Goal: Information Seeking & Learning: Learn about a topic

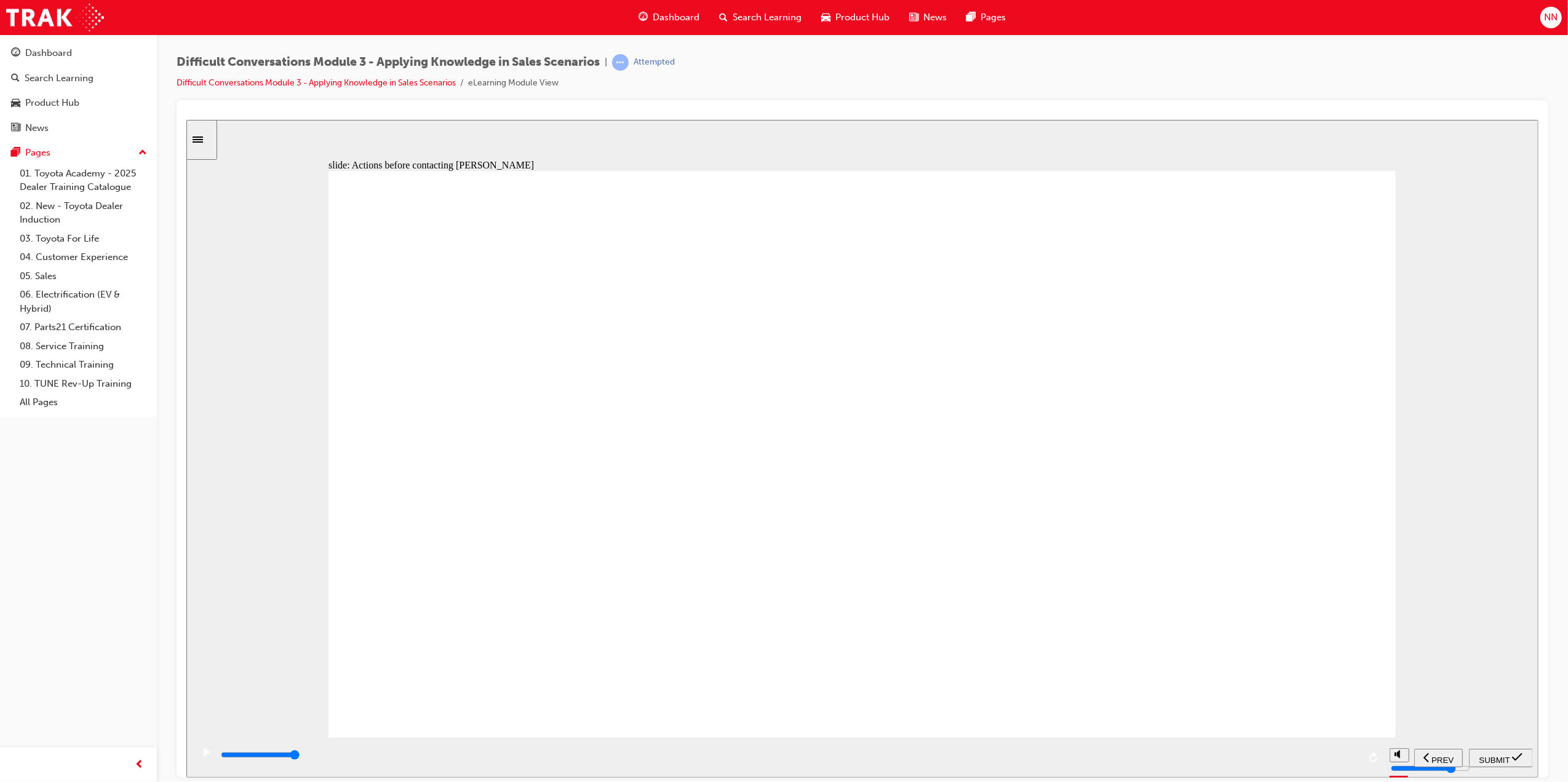
click at [1416, 476] on div "slide: Actions before contacting Jack Rectangle 1 What are the actions that you…" at bounding box center [861, 448] width 1353 height 658
drag, startPoint x: 280, startPoint y: 502, endPoint x: 285, endPoint y: 514, distance: 13.0
click at [283, 507] on div "slide: Actions before contacting Jack Rectangle 1 What are the actions that you…" at bounding box center [861, 448] width 1353 height 658
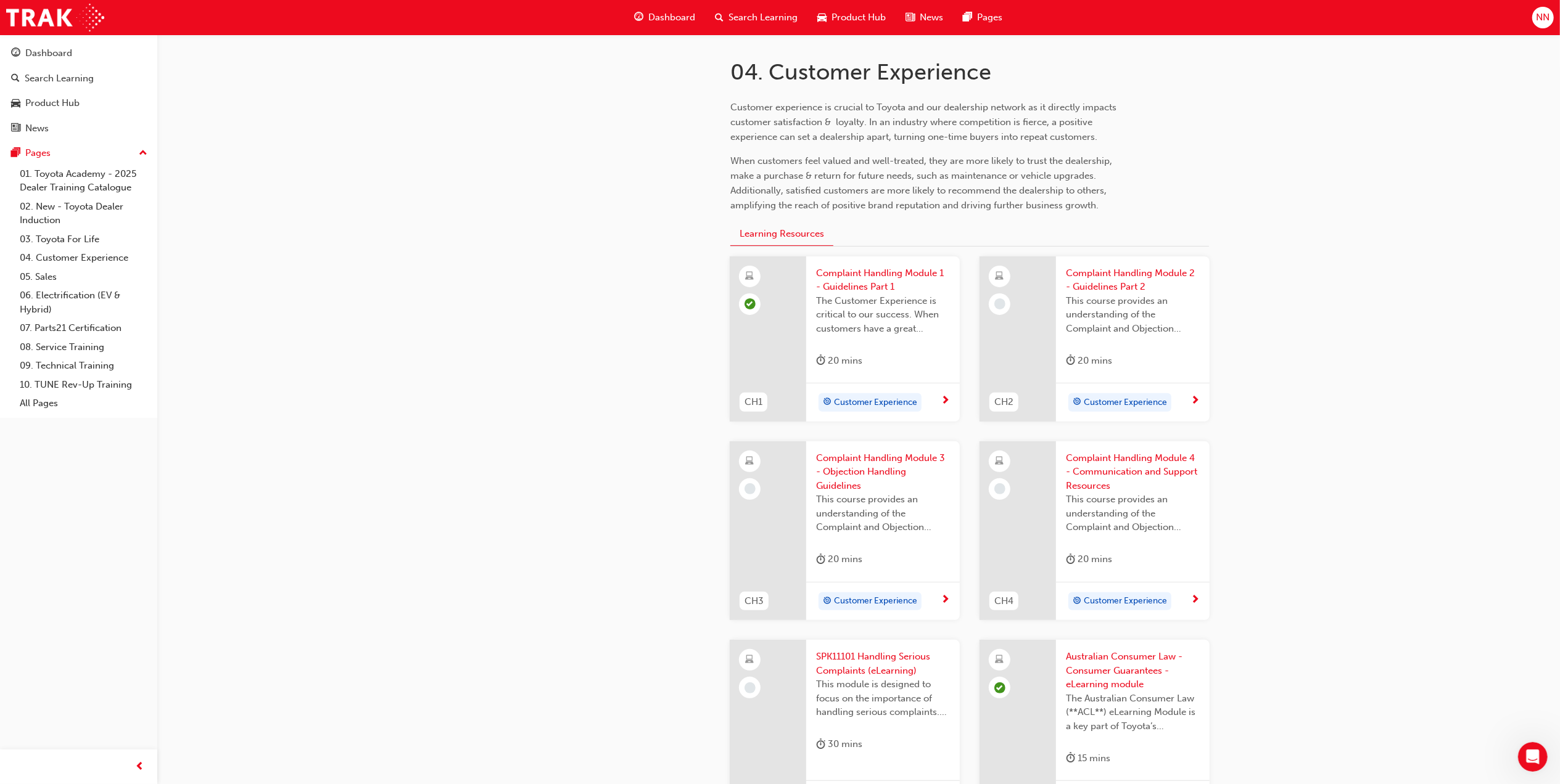
scroll to position [247, 0]
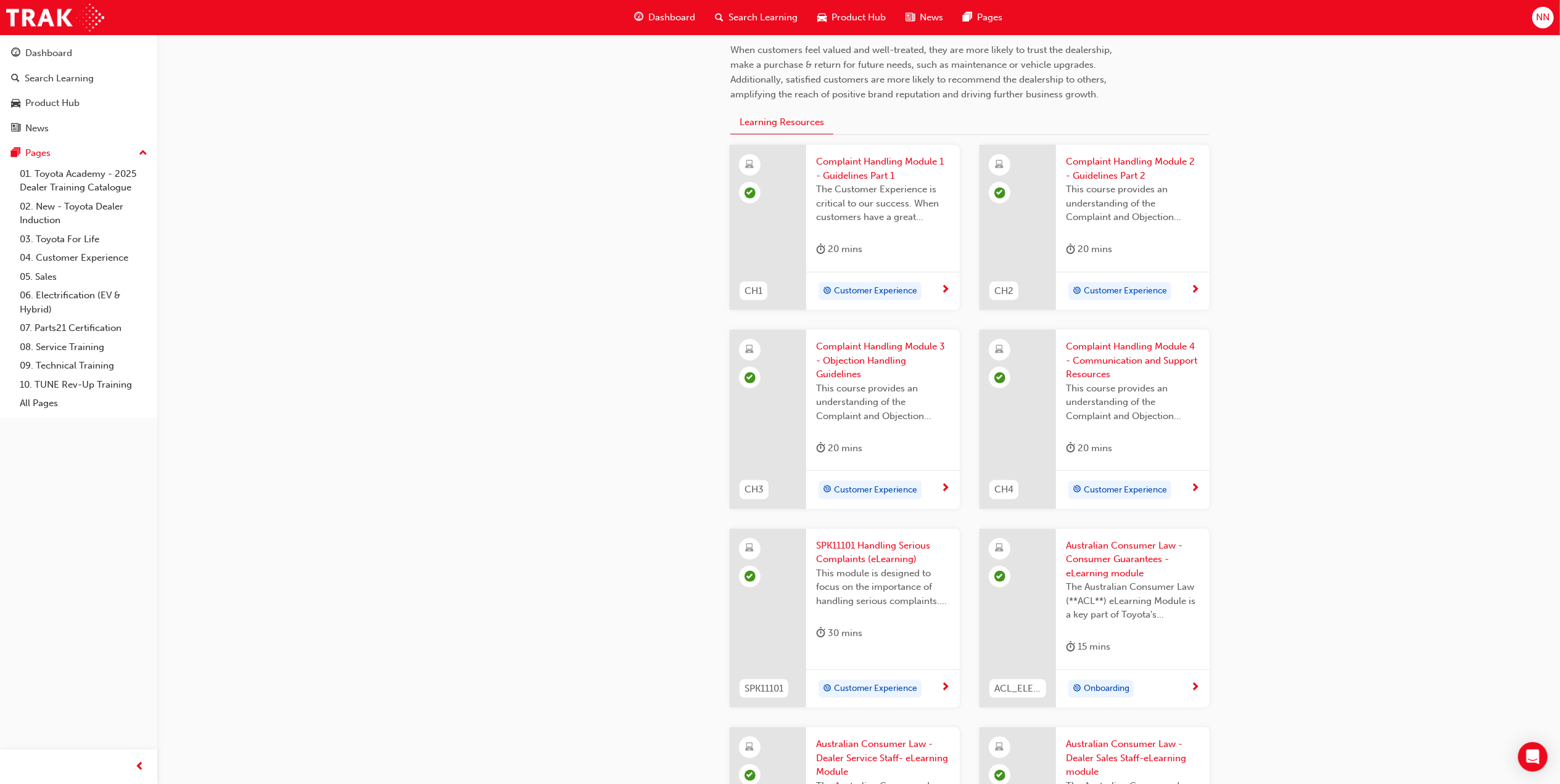
scroll to position [170, 0]
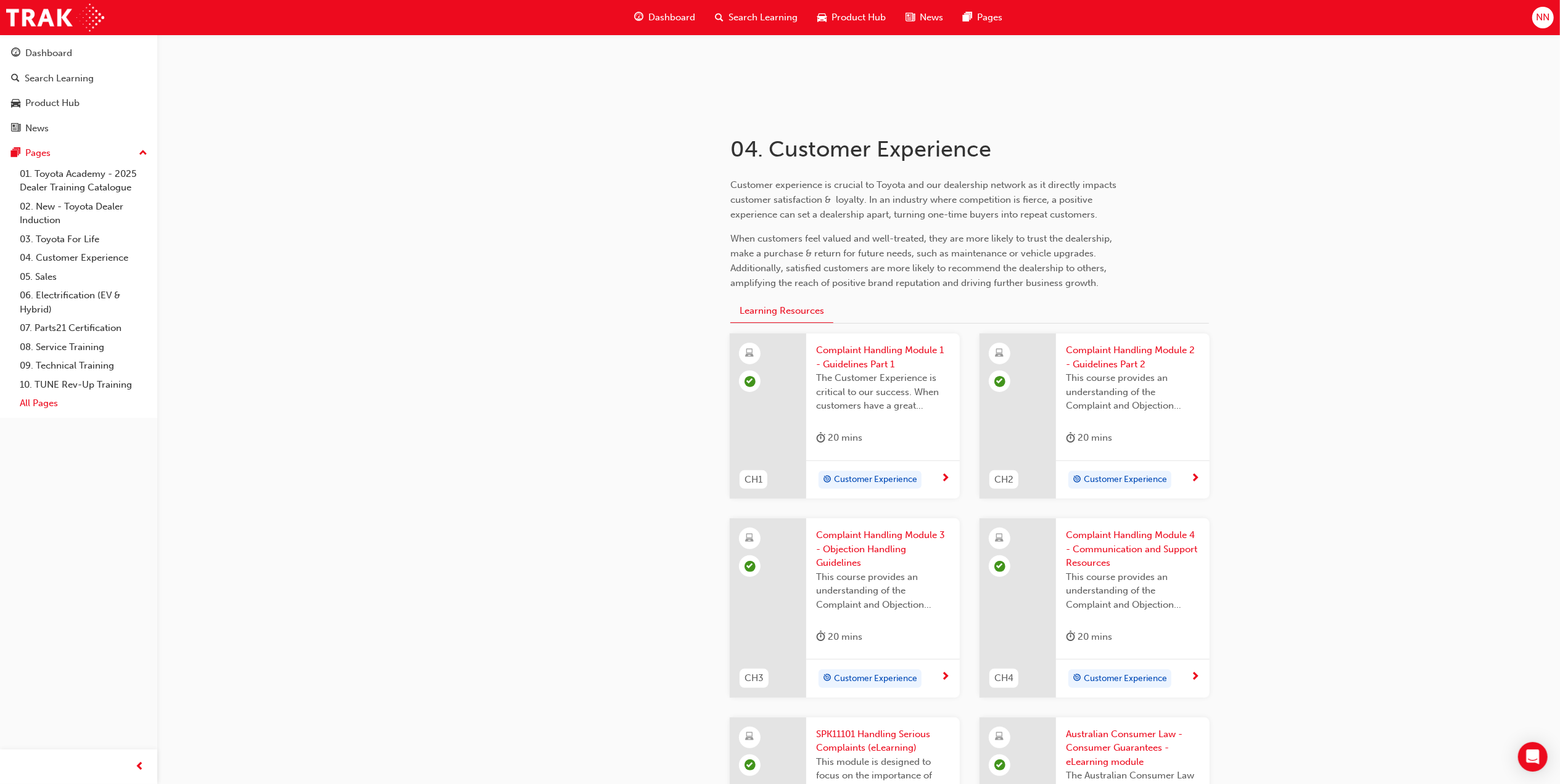
click at [42, 406] on link "All Pages" at bounding box center [83, 404] width 137 height 19
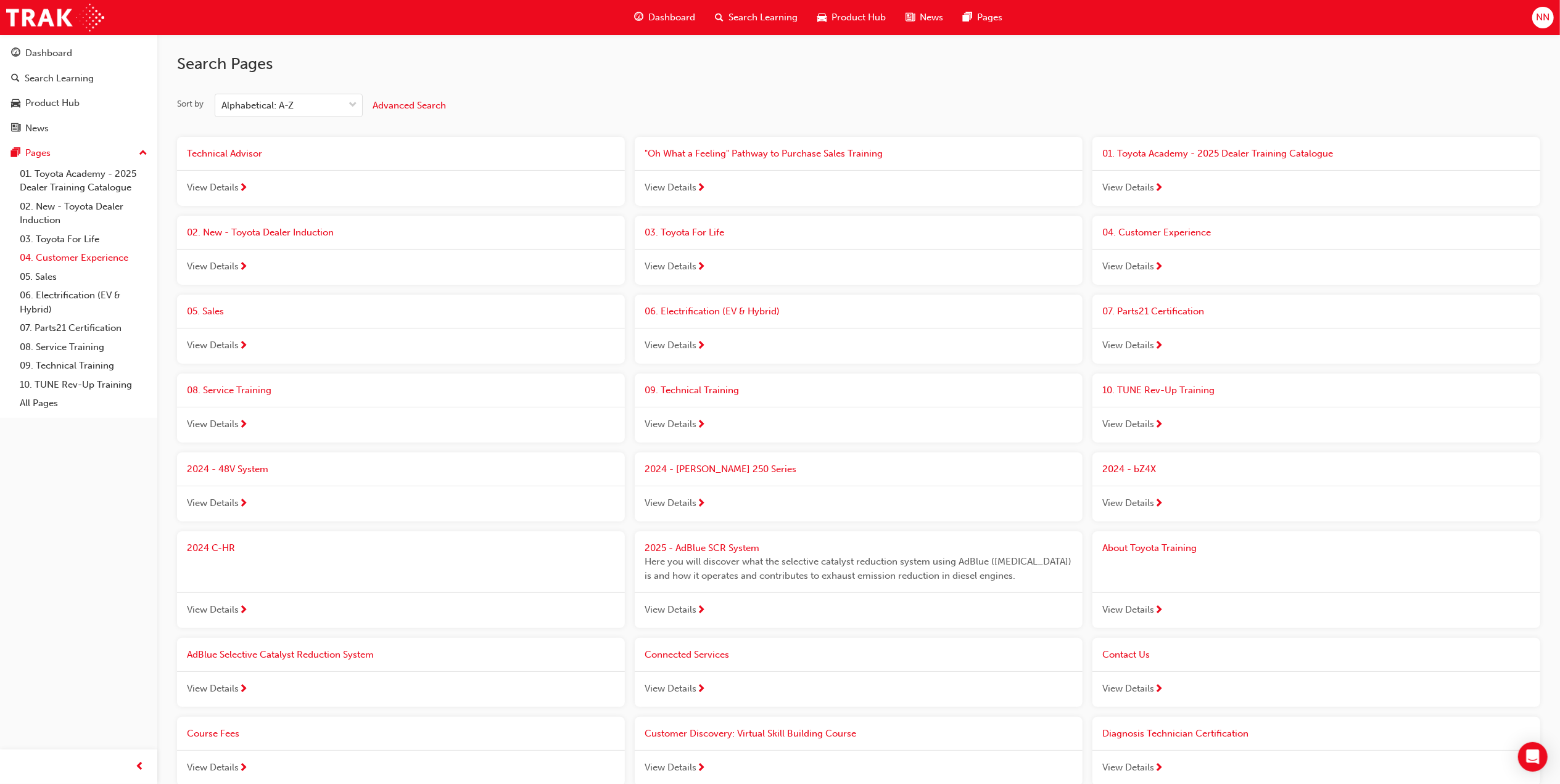
click at [68, 255] on link "04. Customer Experience" at bounding box center [83, 258] width 137 height 19
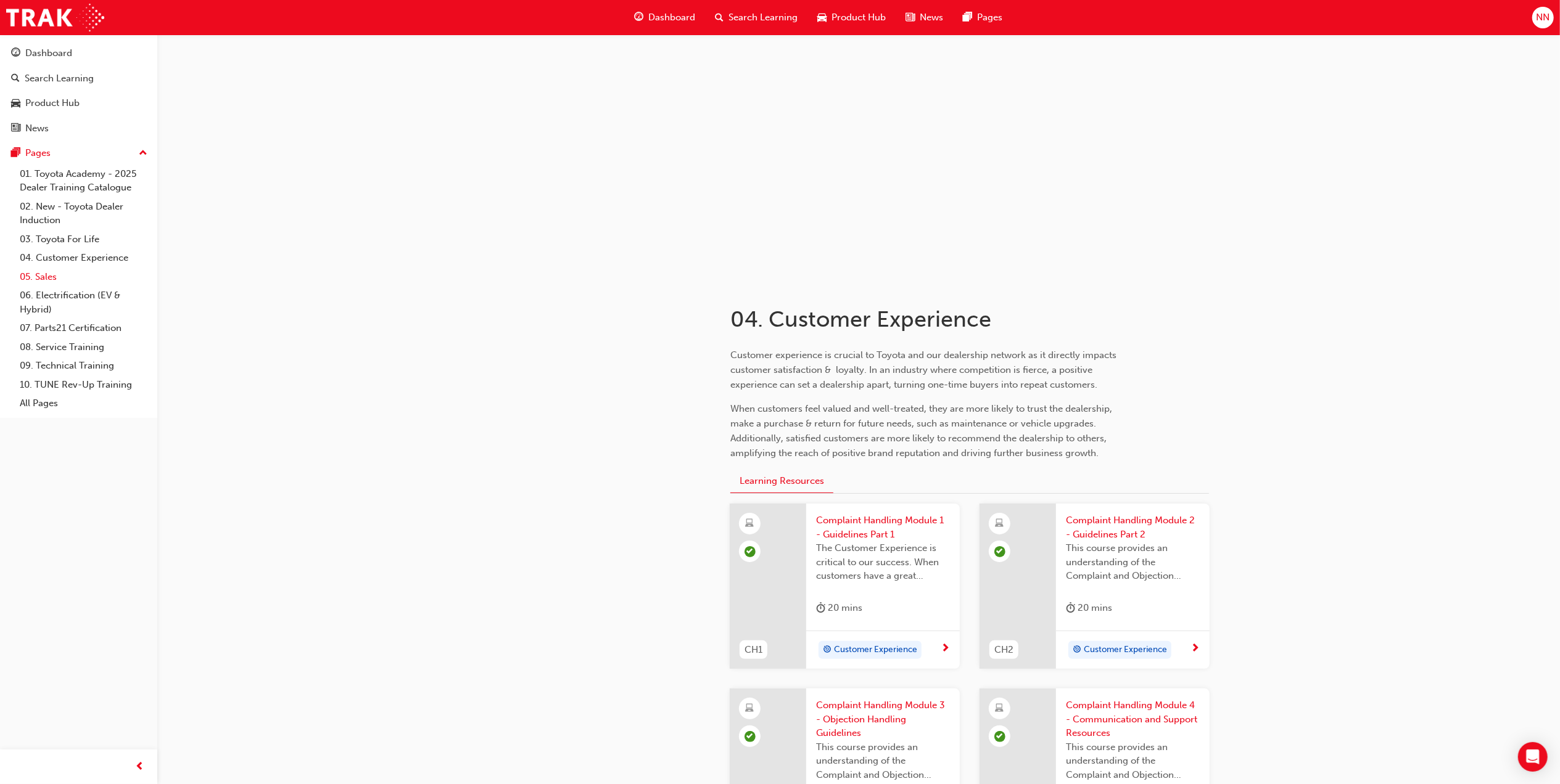
click at [55, 277] on link "05. Sales" at bounding box center [83, 277] width 137 height 19
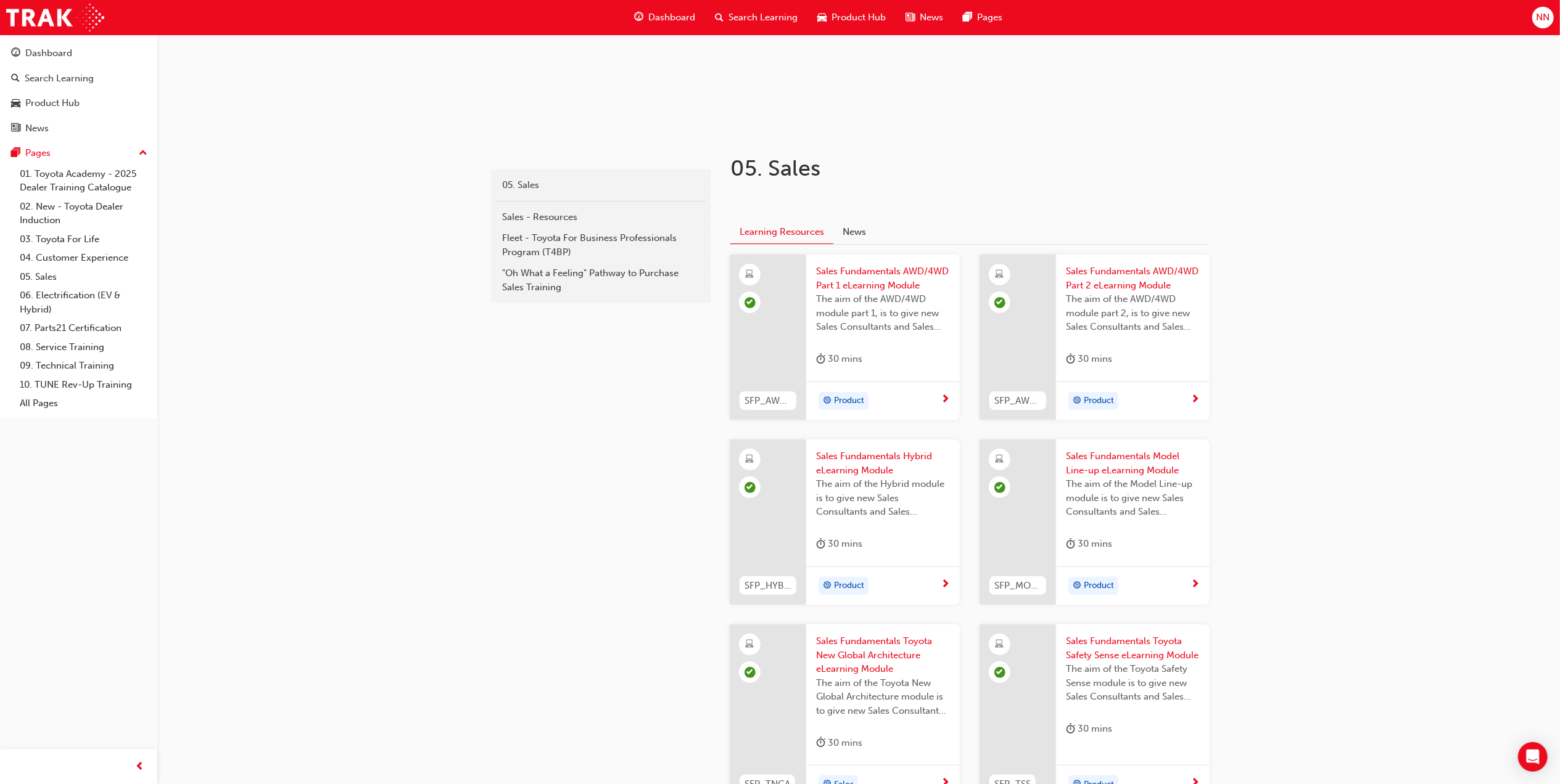
scroll to position [299, 0]
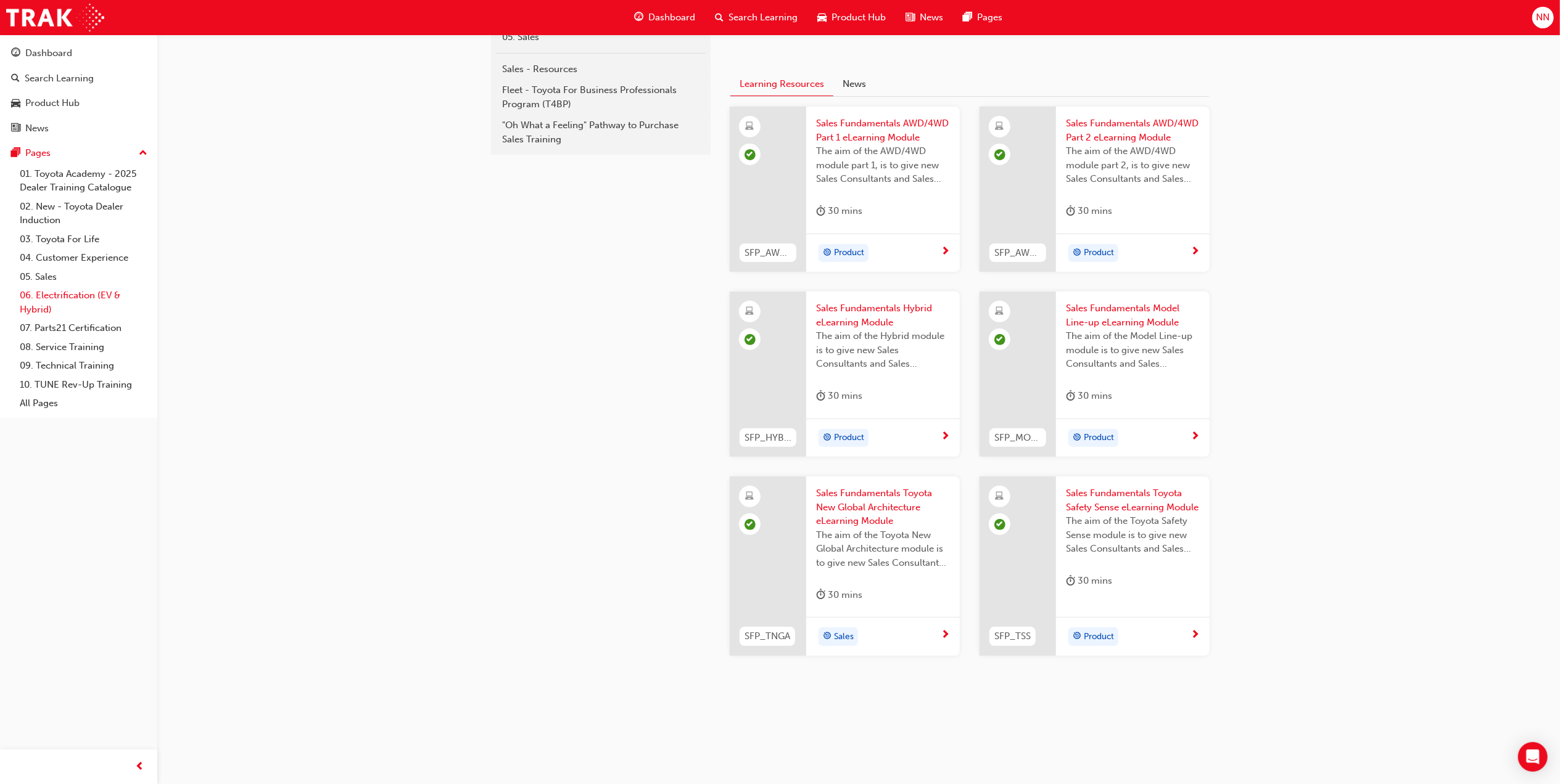
click at [74, 297] on link "06. Electrification (EV & Hybrid)" at bounding box center [83, 302] width 137 height 32
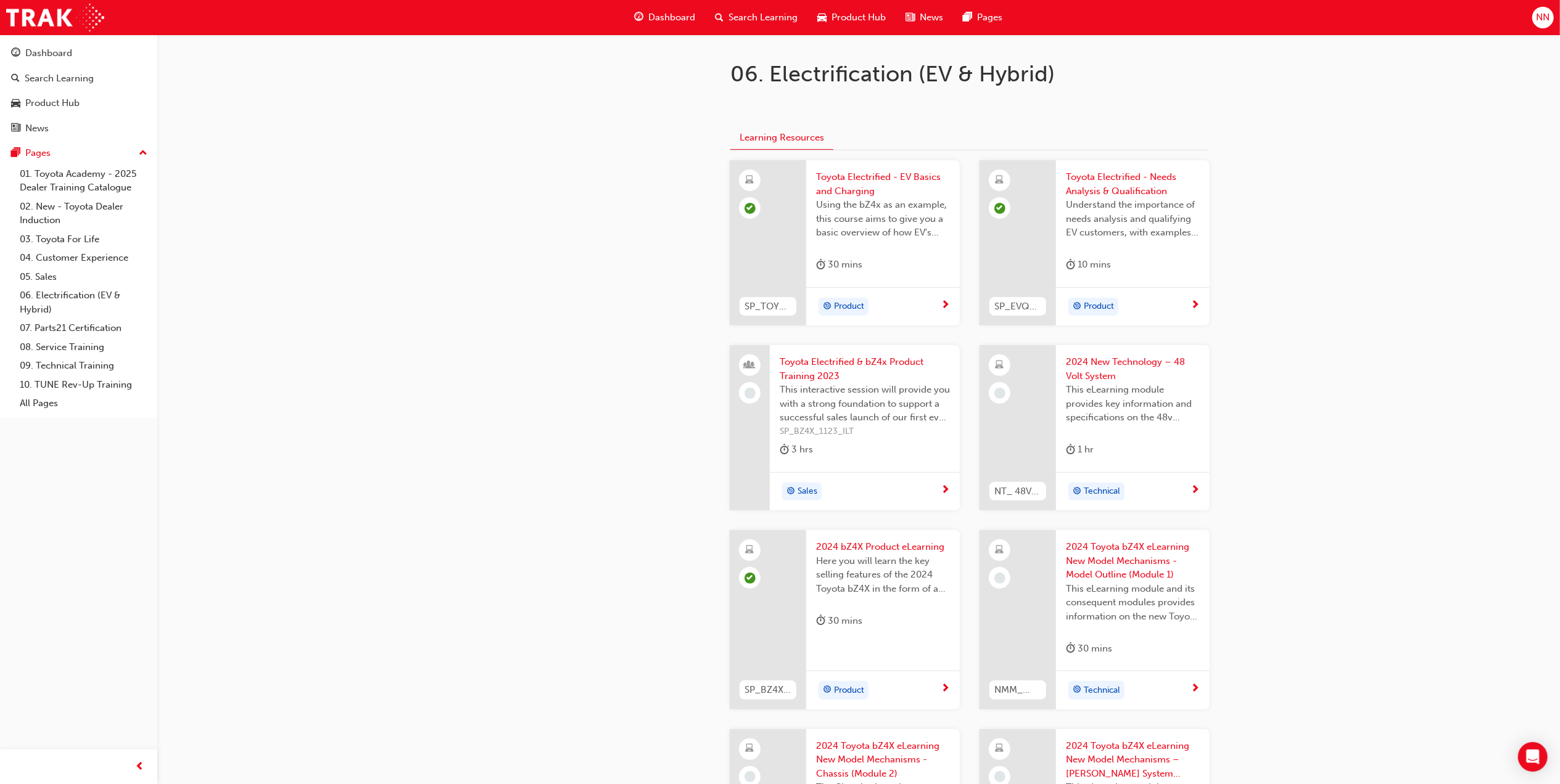
scroll to position [247, 0]
click at [866, 365] on span "Toyota Electrified & bZ4x Product Training 2023" at bounding box center [864, 368] width 170 height 28
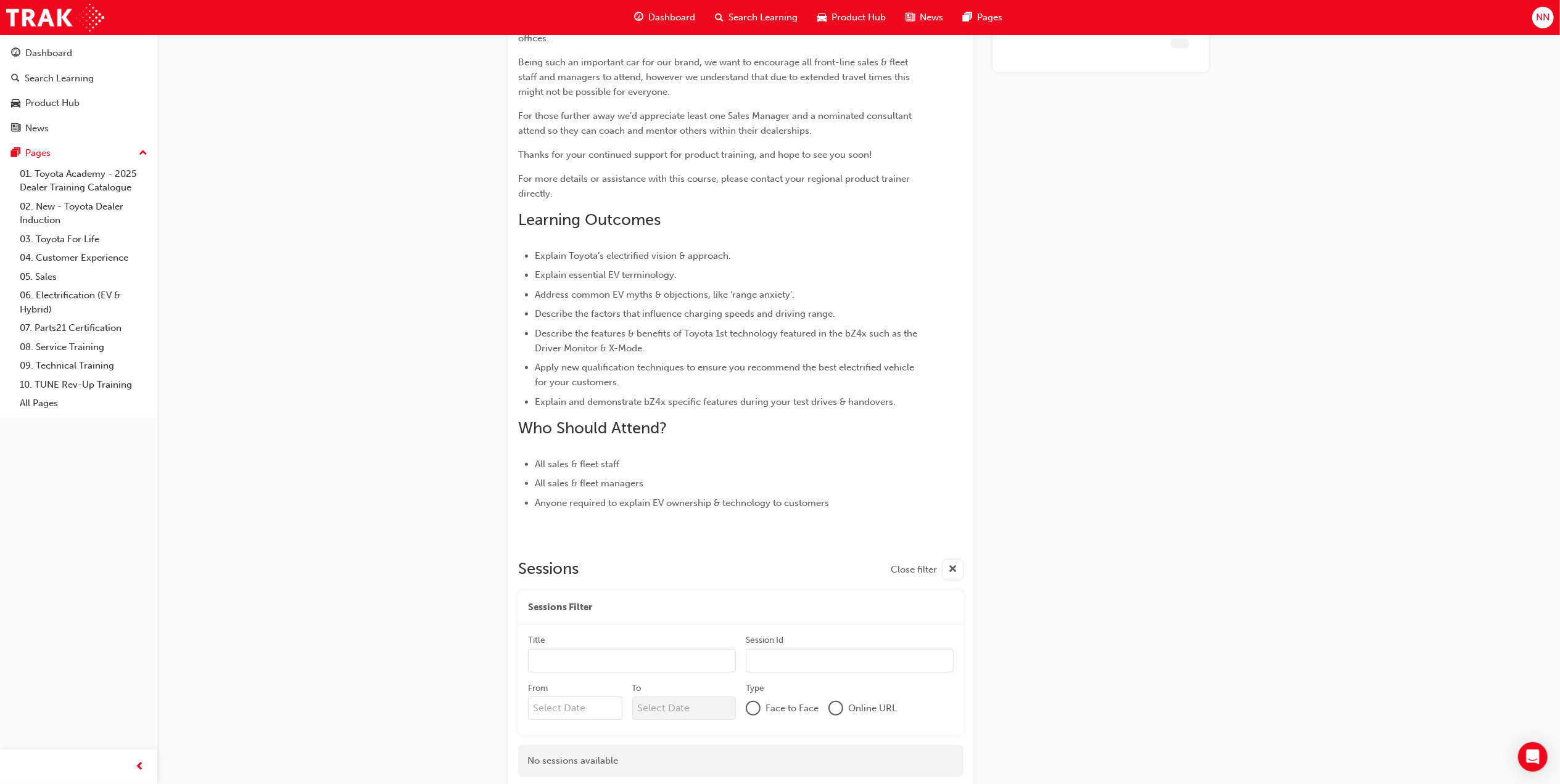
scroll to position [358, 0]
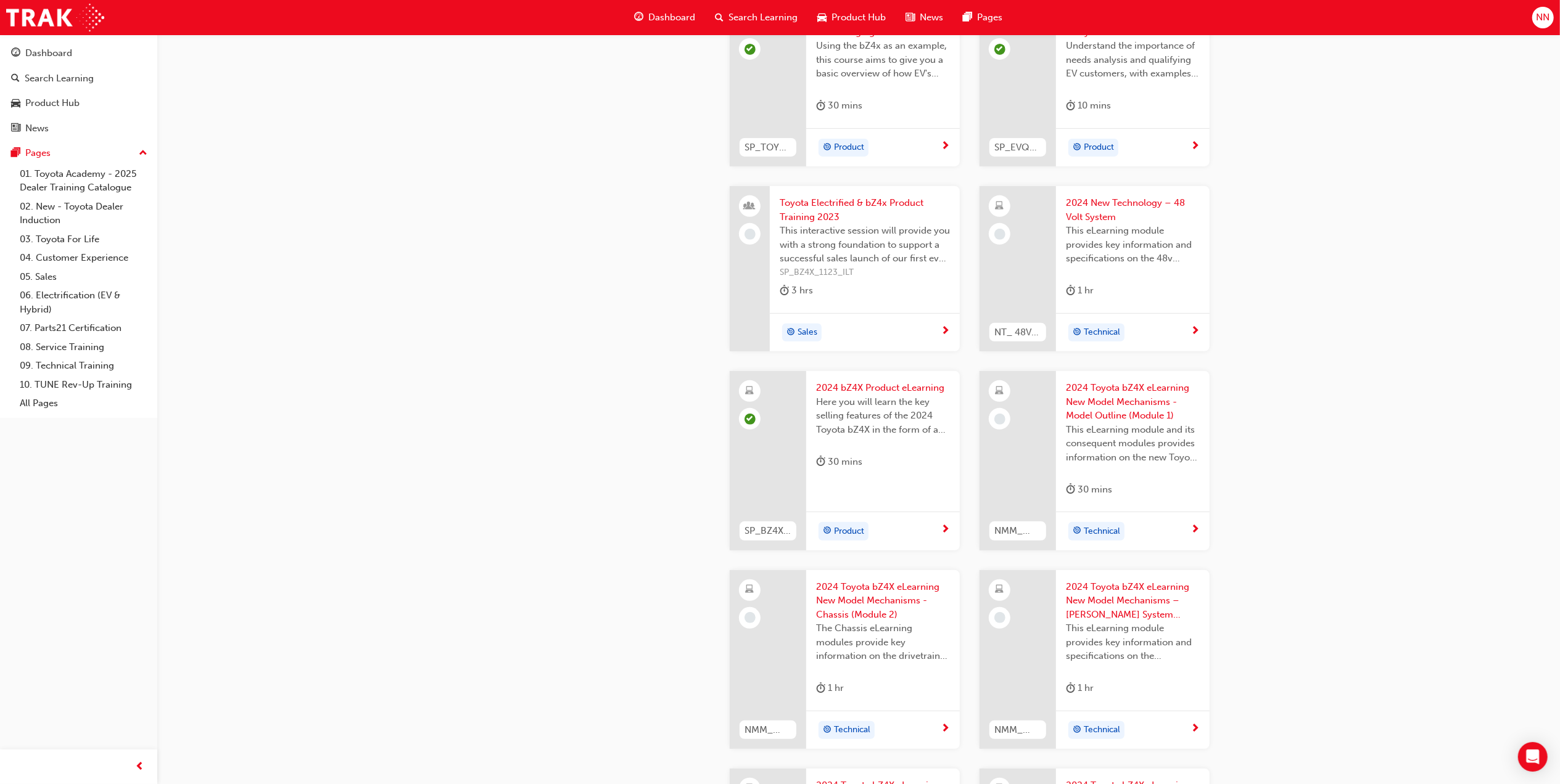
scroll to position [410, 0]
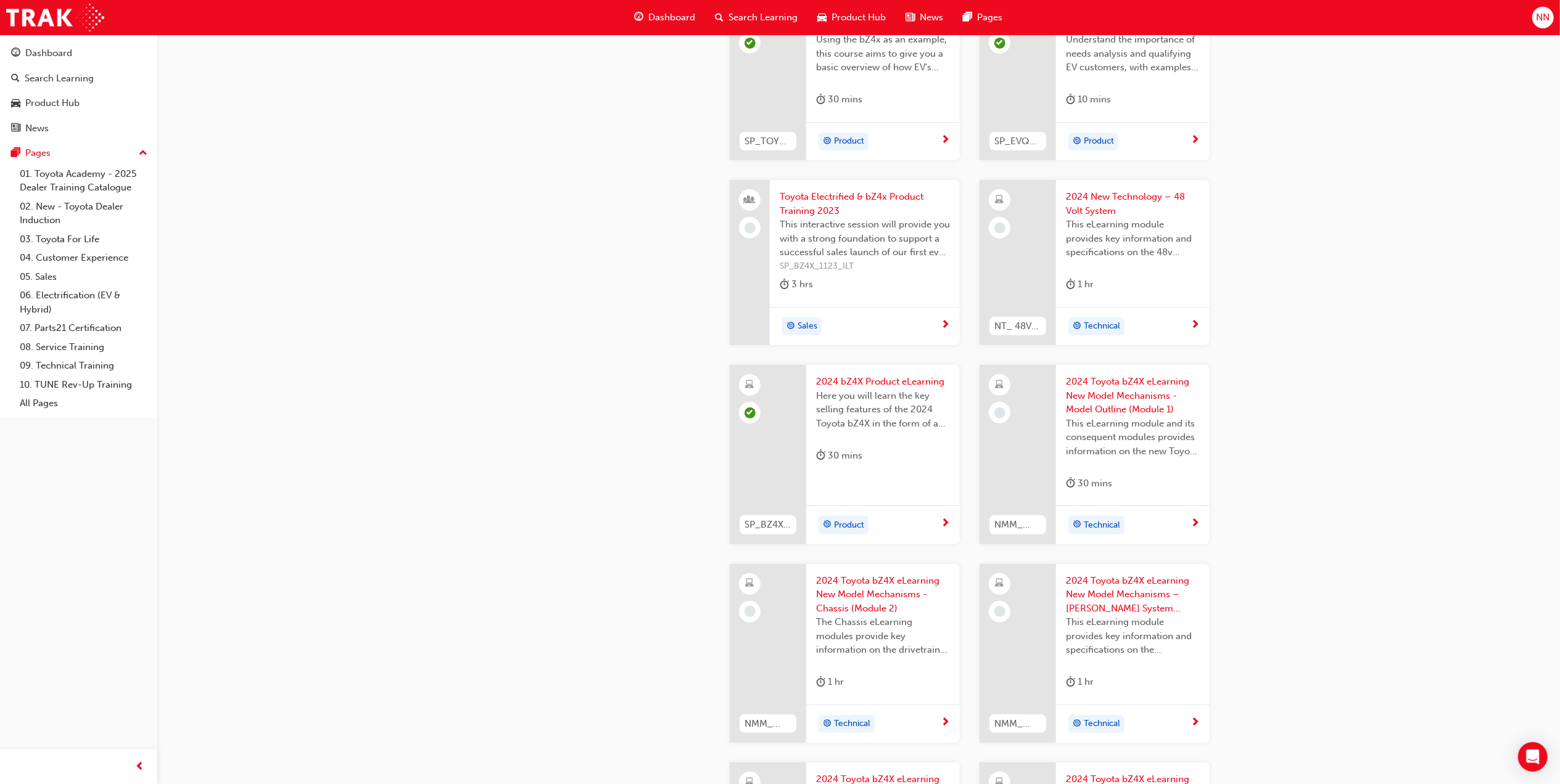
click at [1101, 398] on span "2024 Toyota bZ4X eLearning New Model Mechanisms - Model Outline (Module 1)" at bounding box center [1132, 395] width 134 height 42
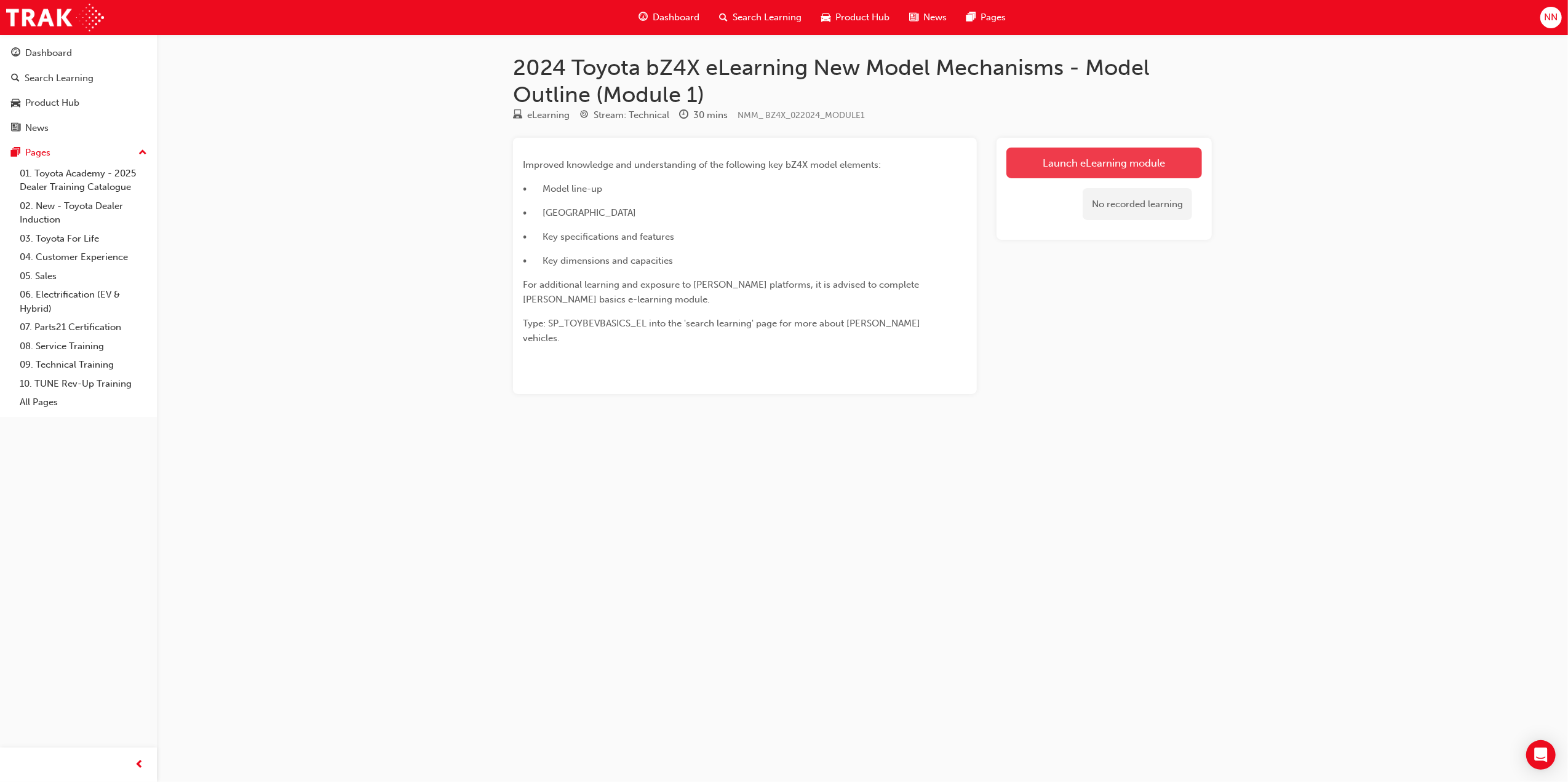
click at [1060, 160] on link "Launch eLearning module" at bounding box center [1104, 163] width 196 height 31
